Goal: Find specific page/section

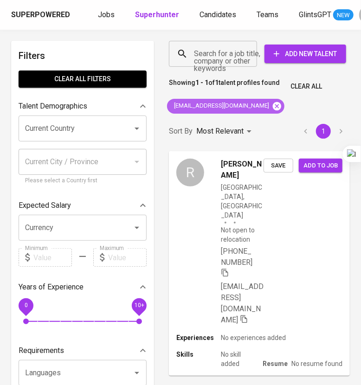
click at [273, 107] on icon at bounding box center [277, 106] width 8 height 8
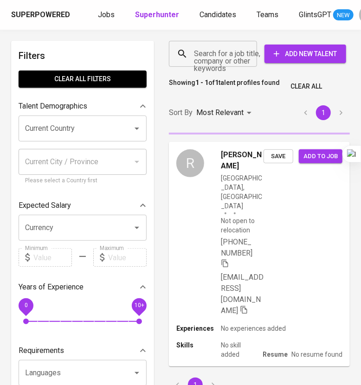
click at [221, 61] on input "Search for a job title, company or other keywords" at bounding box center [215, 54] width 47 height 18
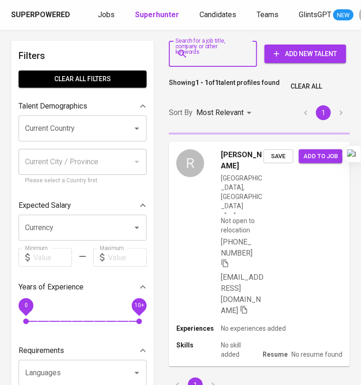
paste input "[EMAIL_ADDRESS][DOMAIN_NAME]"
type input "[EMAIL_ADDRESS][DOMAIN_NAME]"
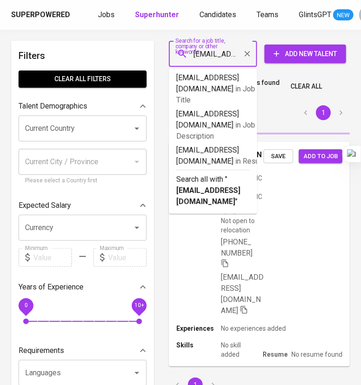
scroll to position [0, 56]
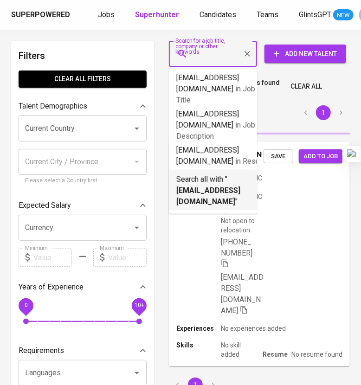
click at [221, 174] on p "Search all with " [EMAIL_ADDRESS][DOMAIN_NAME] "" at bounding box center [212, 190] width 73 height 33
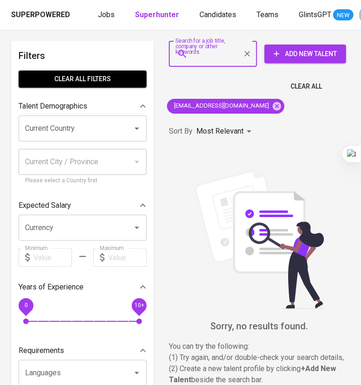
click at [248, 54] on icon "Clear" at bounding box center [248, 54] width 6 height 6
